Goal: Task Accomplishment & Management: Complete application form

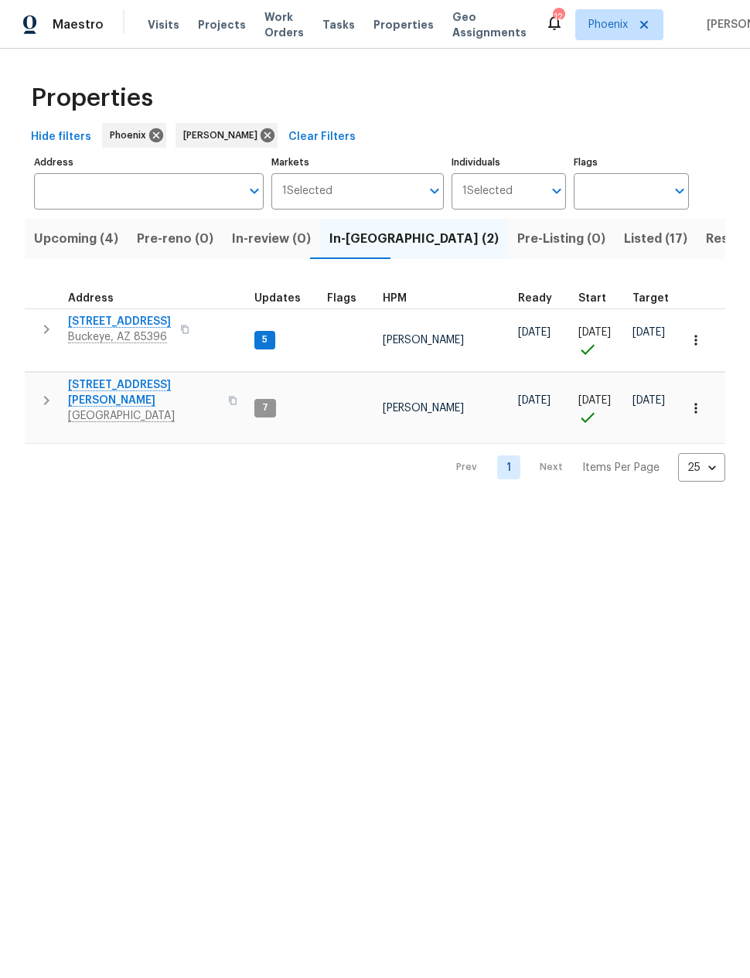
click at [43, 391] on icon "button" at bounding box center [46, 400] width 19 height 19
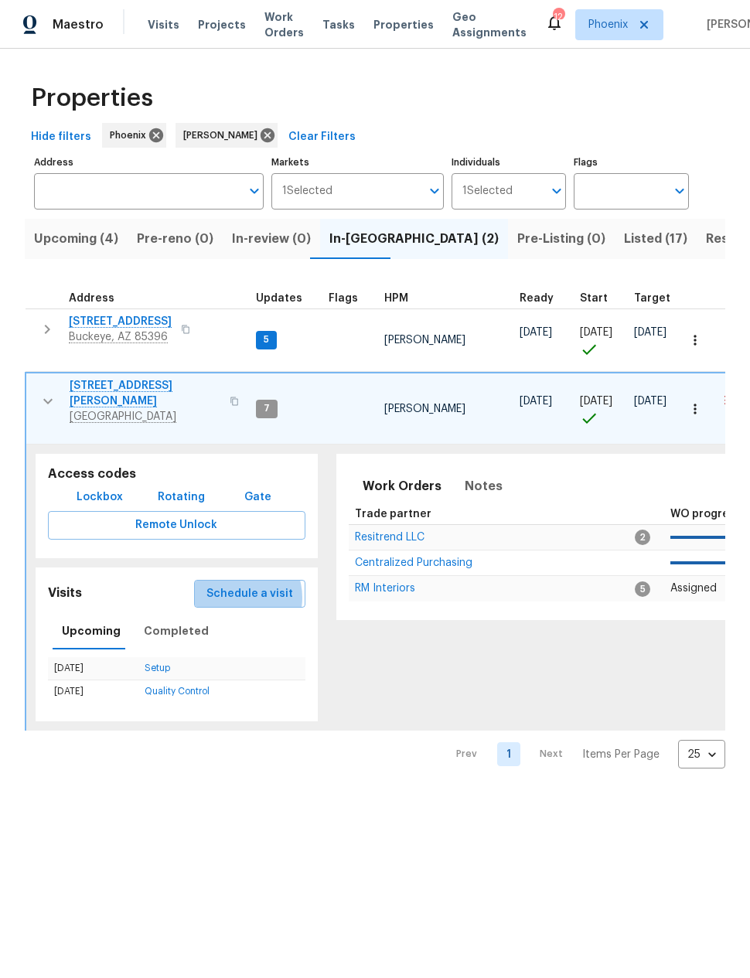
click at [234, 585] on span "Schedule a visit" at bounding box center [250, 594] width 87 height 19
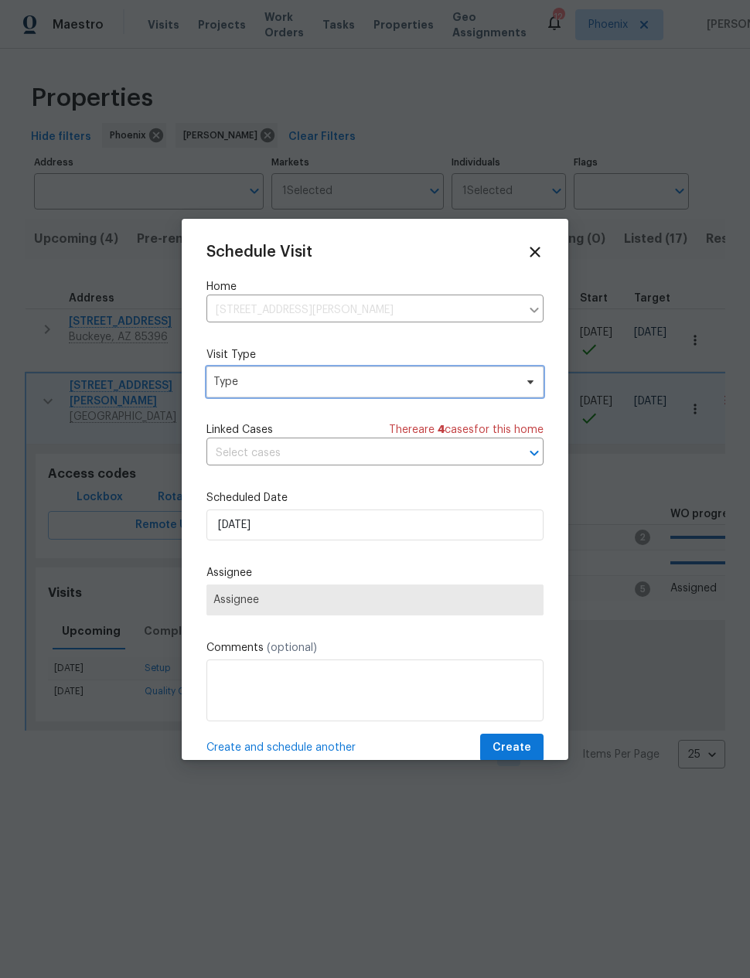
click at [238, 381] on span "Type" at bounding box center [363, 381] width 301 height 15
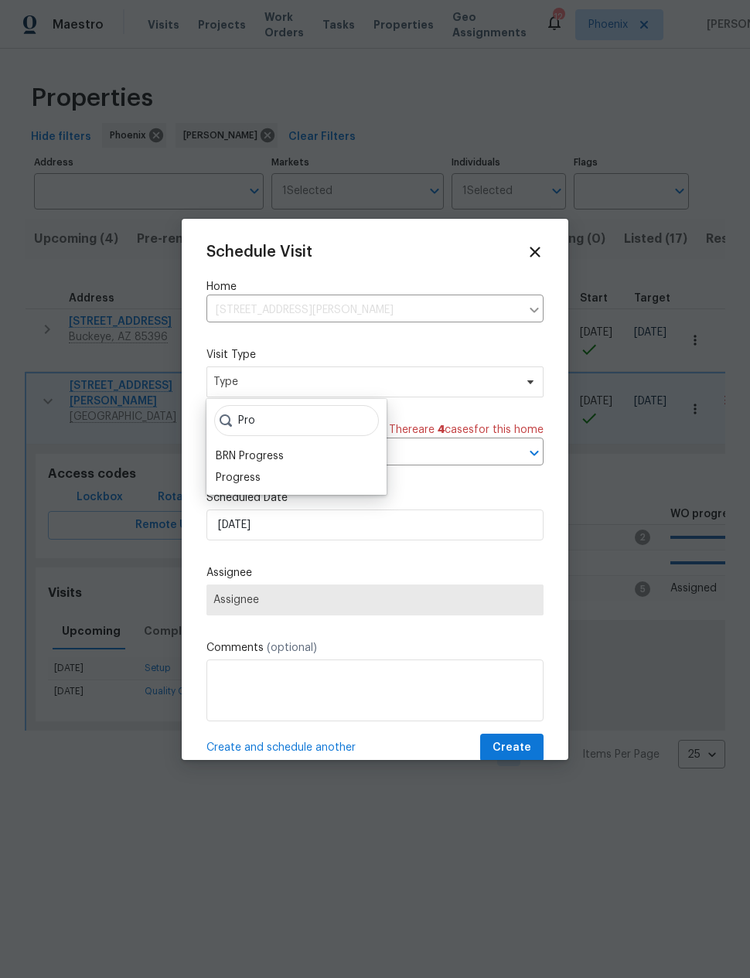
type input "Pro"
click at [237, 476] on div "Progress" at bounding box center [238, 477] width 45 height 15
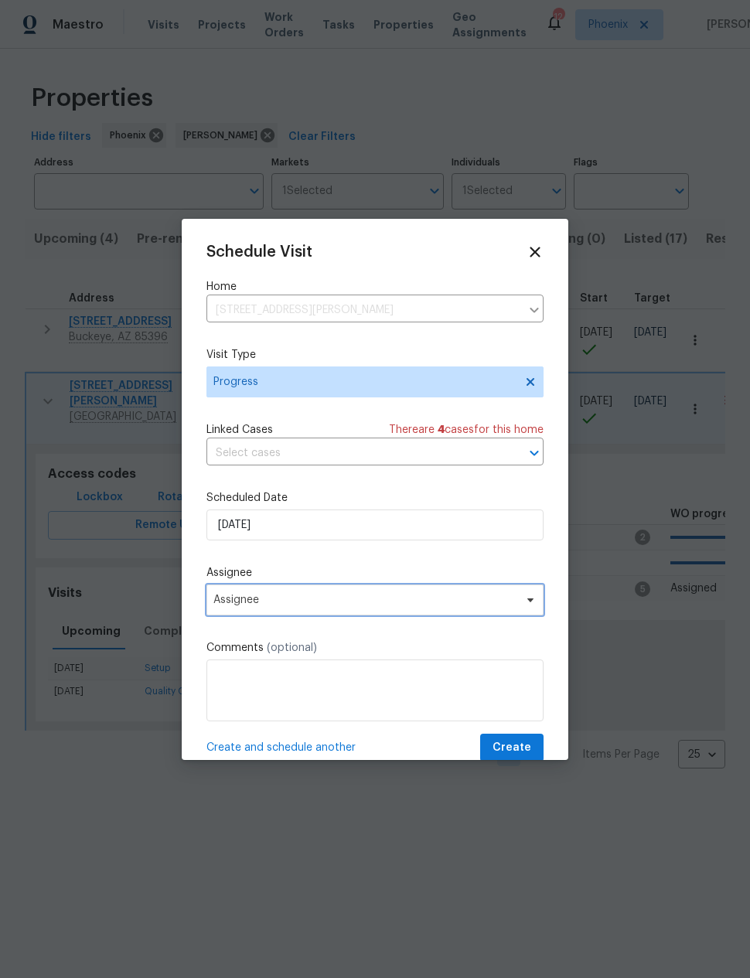
click at [224, 606] on span "Assignee" at bounding box center [364, 600] width 303 height 12
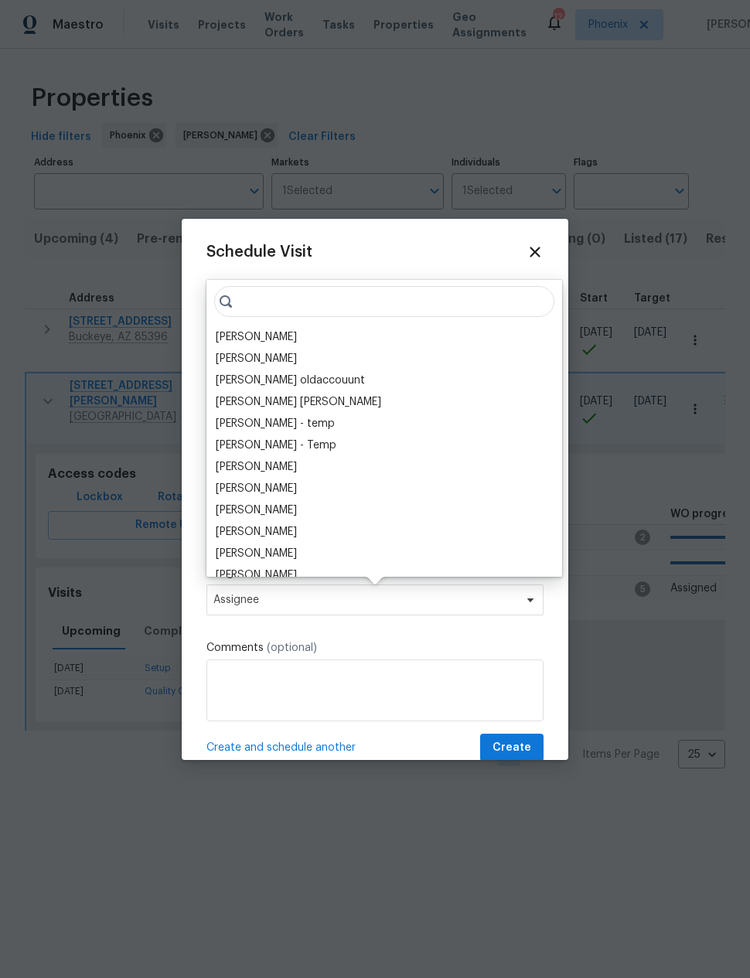
click at [232, 332] on div "[PERSON_NAME]" at bounding box center [256, 336] width 81 height 15
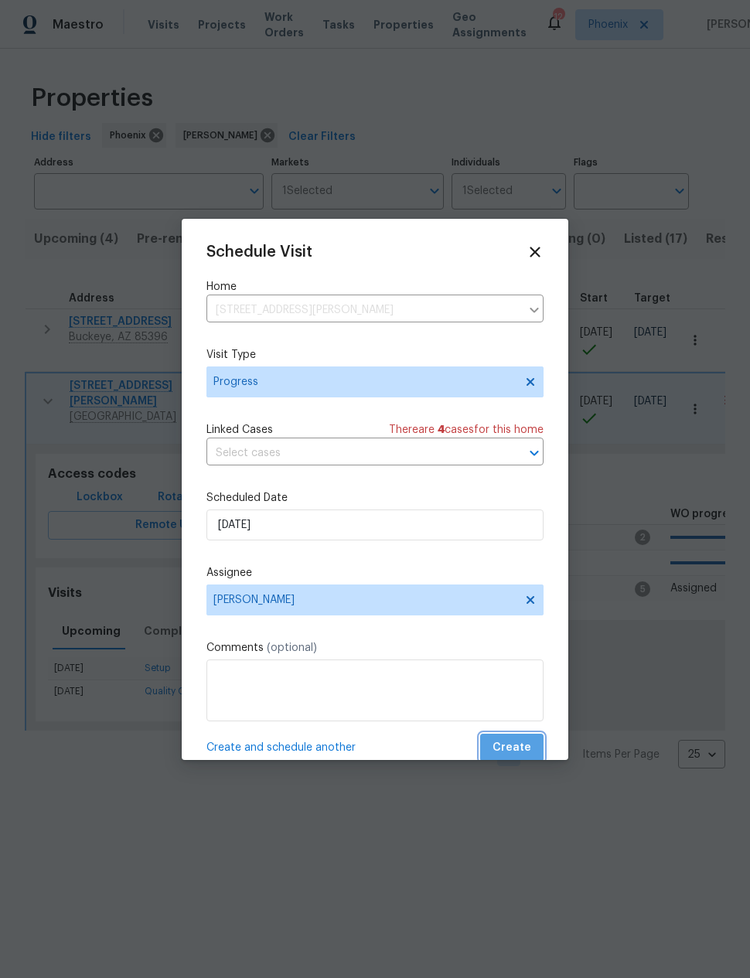
click at [525, 748] on span "Create" at bounding box center [512, 748] width 39 height 19
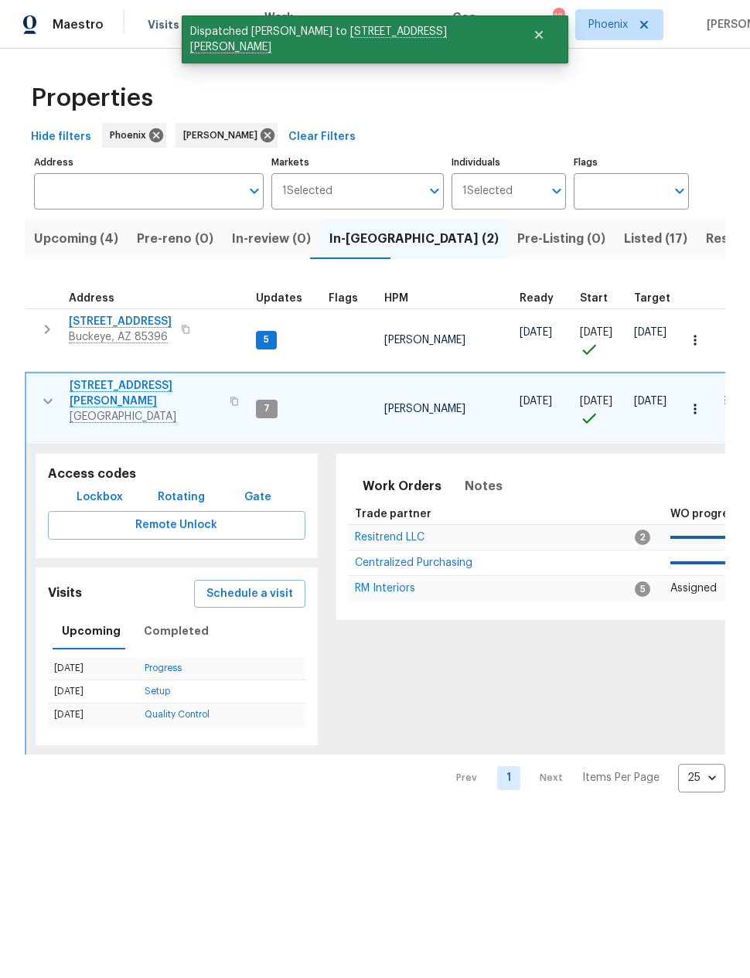
click at [42, 327] on icon "button" at bounding box center [47, 329] width 19 height 19
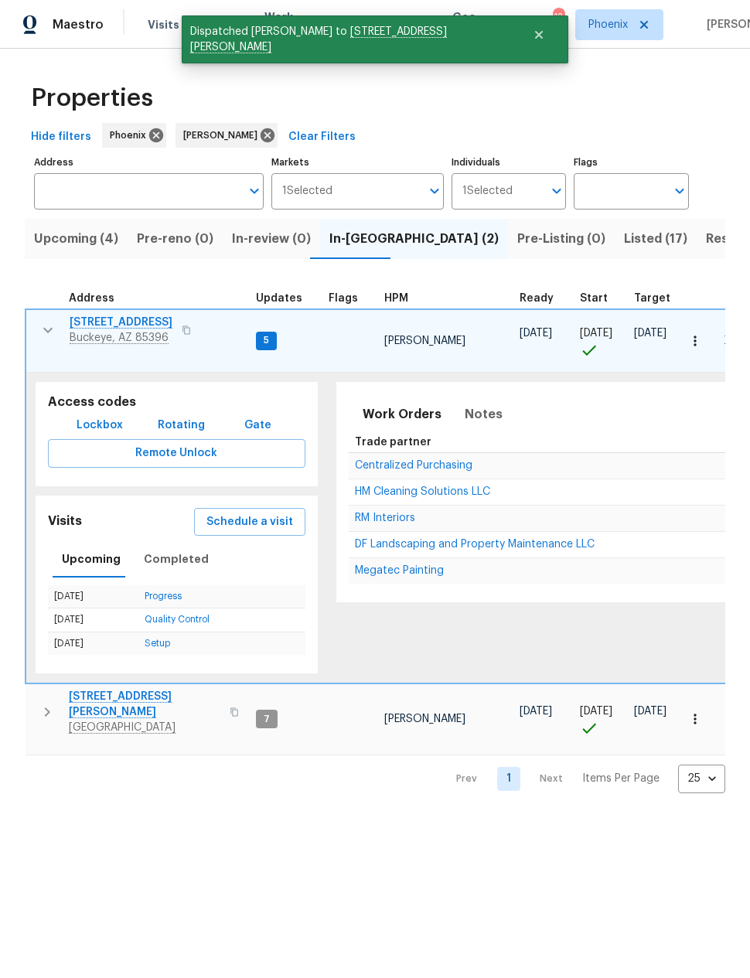
click at [225, 513] on span "Schedule a visit" at bounding box center [250, 522] width 87 height 19
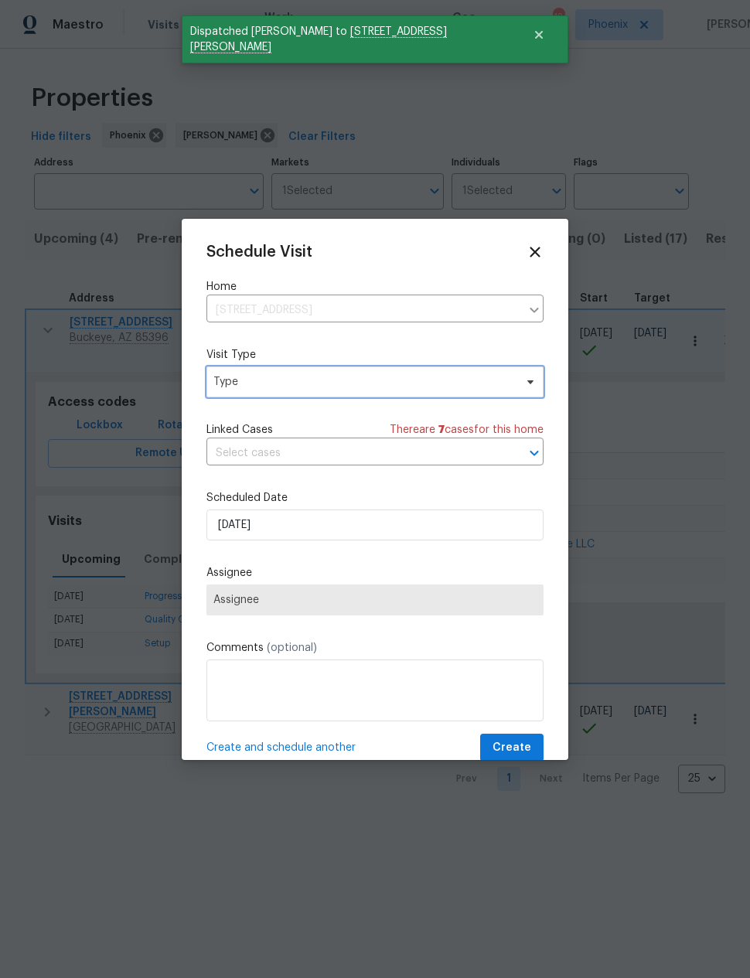
click at [232, 383] on span "Type" at bounding box center [363, 381] width 301 height 15
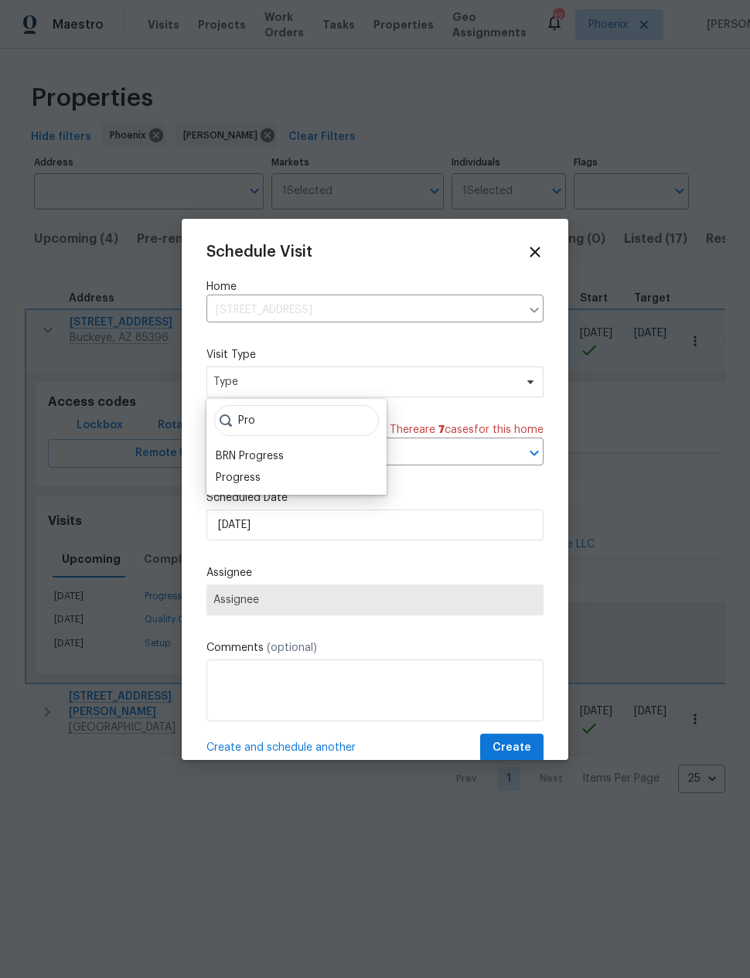
type input "Pro"
click at [234, 476] on div "Progress" at bounding box center [238, 477] width 45 height 15
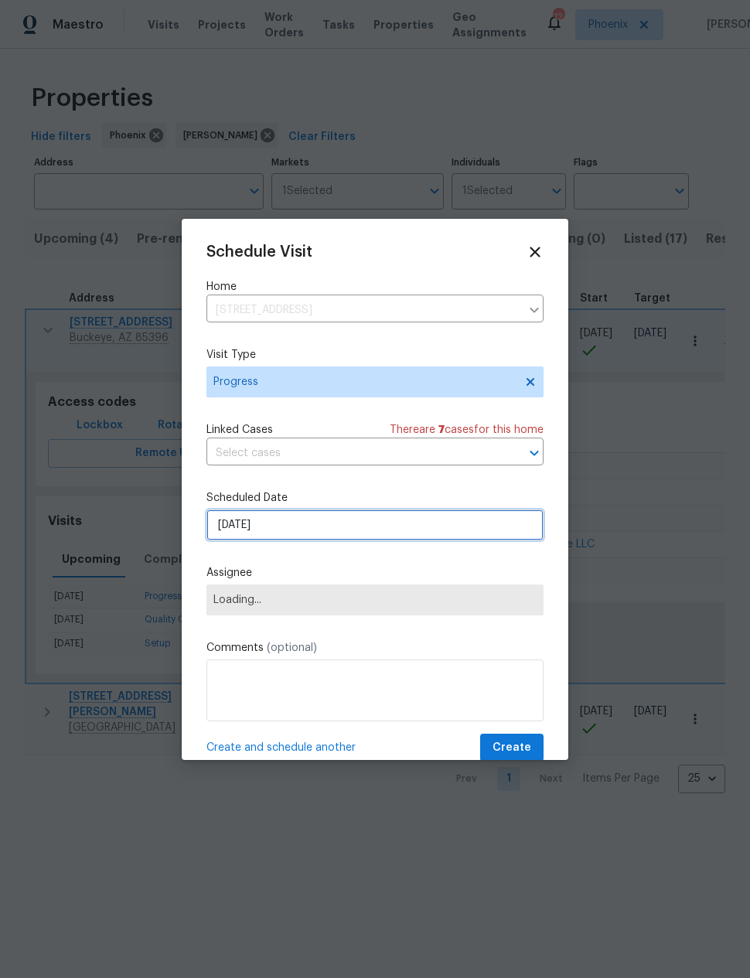
click at [224, 524] on input "[DATE]" at bounding box center [375, 525] width 337 height 31
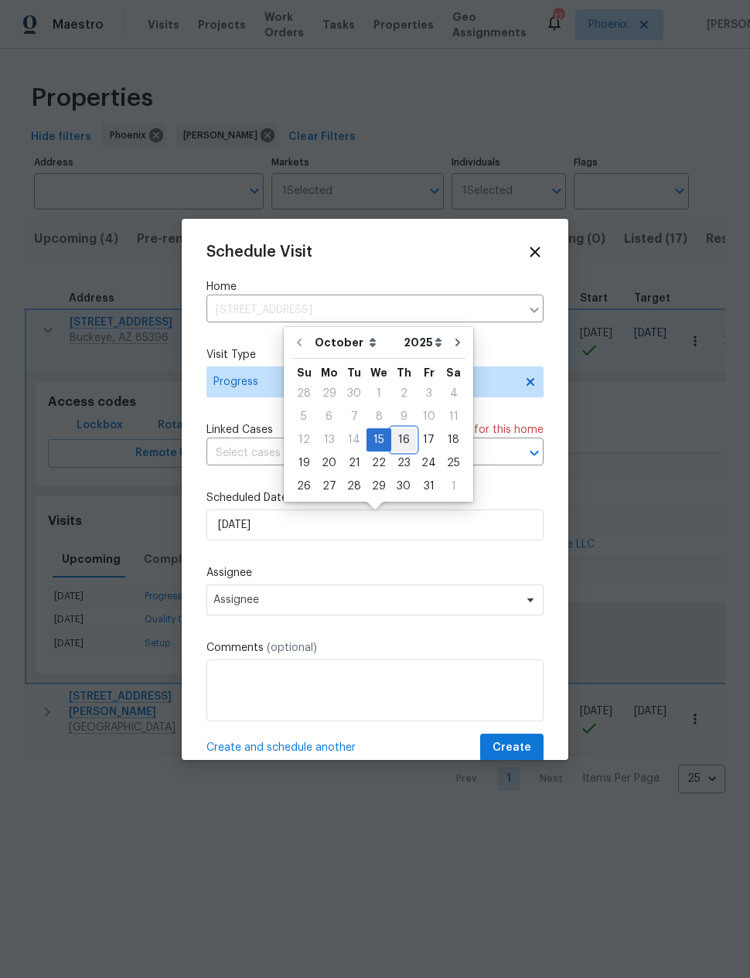
click at [395, 441] on div "16" at bounding box center [403, 440] width 25 height 22
type input "[DATE]"
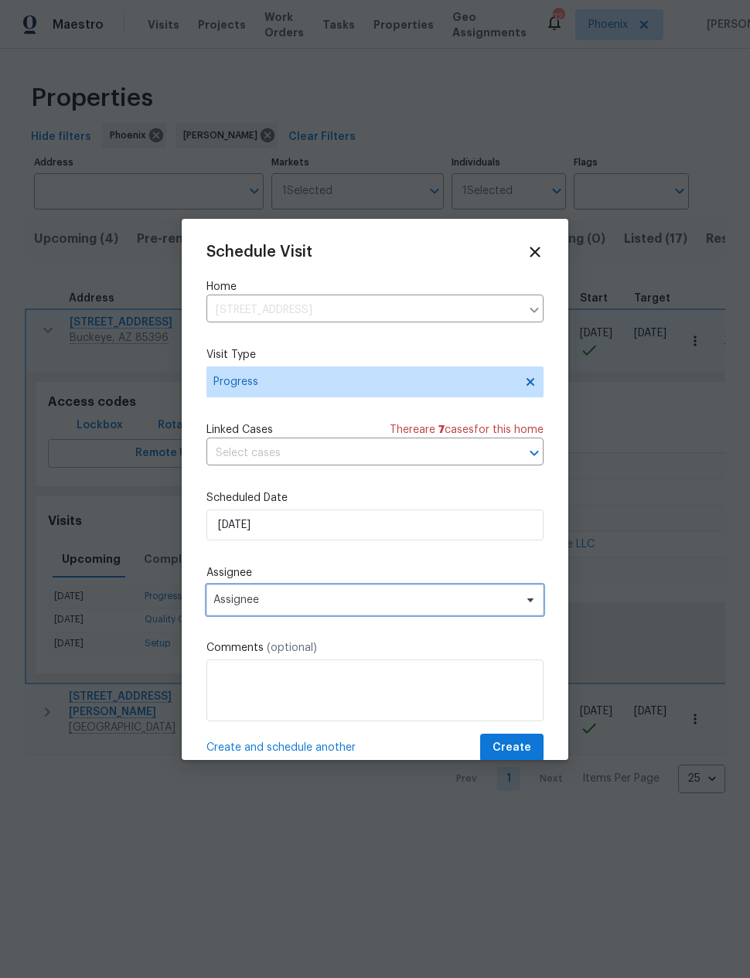
click at [233, 597] on span "Assignee" at bounding box center [364, 600] width 303 height 12
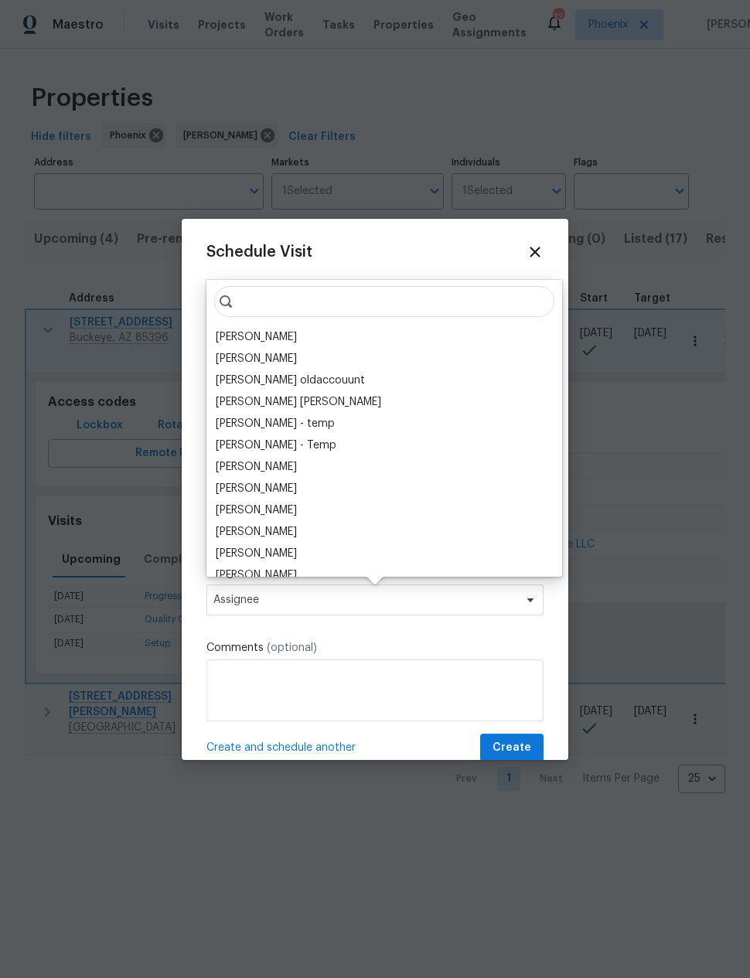
click at [234, 330] on div "[PERSON_NAME]" at bounding box center [256, 336] width 81 height 15
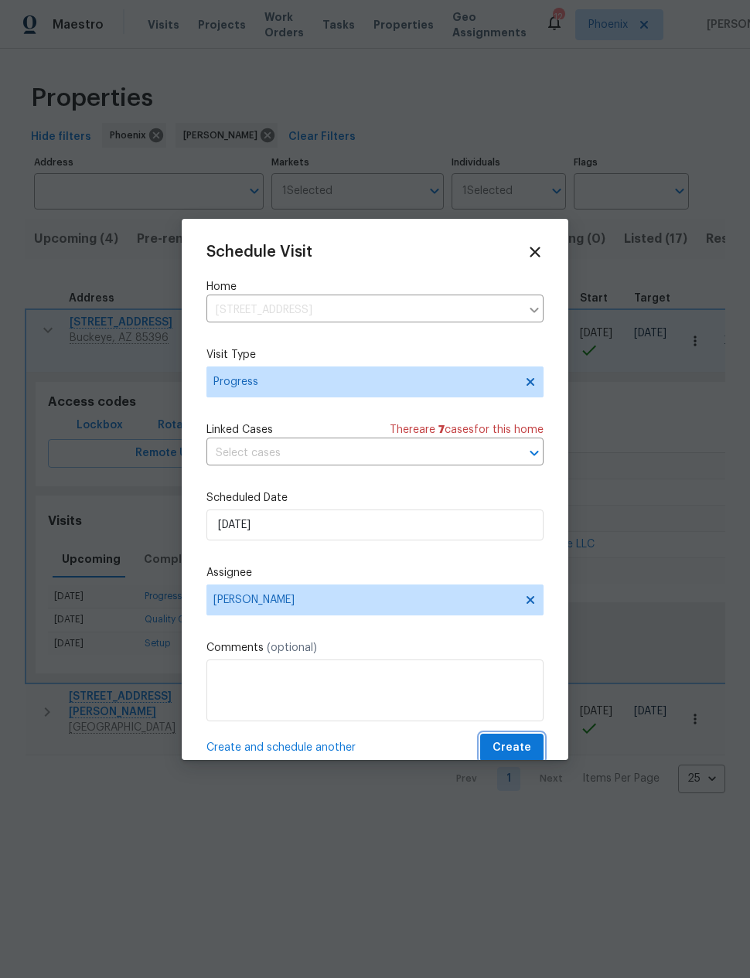
click at [523, 741] on button "Create" at bounding box center [511, 748] width 63 height 29
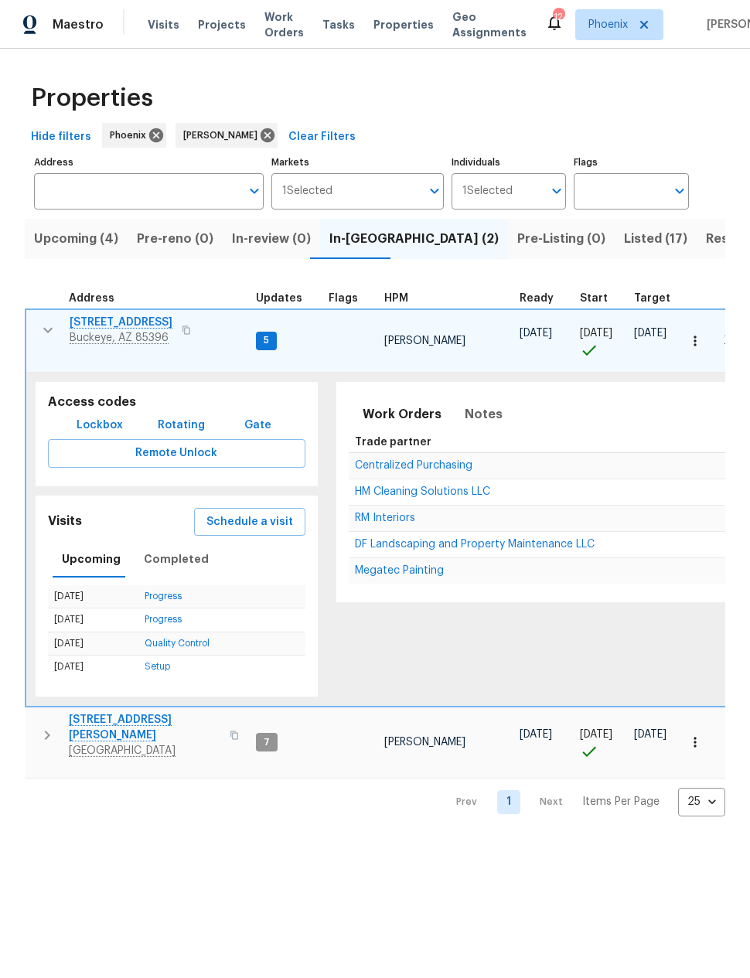
click at [39, 326] on icon "button" at bounding box center [48, 330] width 19 height 19
